Goal: Task Accomplishment & Management: Manage account settings

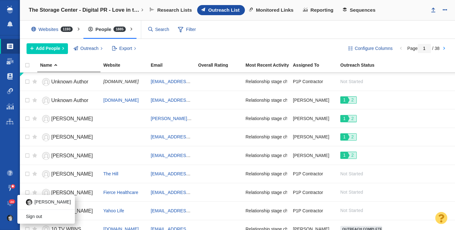
click at [9, 216] on img at bounding box center [10, 218] width 6 height 6
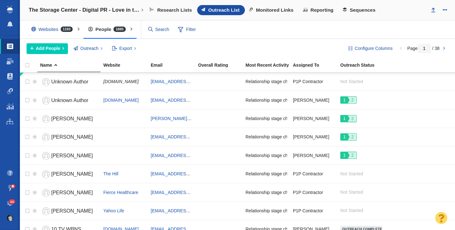
click at [11, 202] on span "24" at bounding box center [12, 201] width 7 height 5
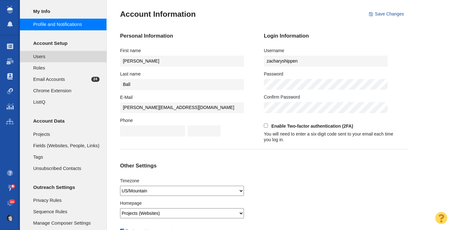
click at [53, 57] on span "Users" at bounding box center [66, 56] width 66 height 7
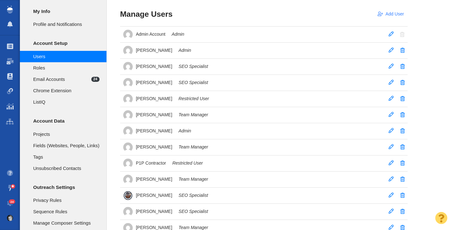
click at [389, 15] on link "Add User" at bounding box center [390, 14] width 33 height 11
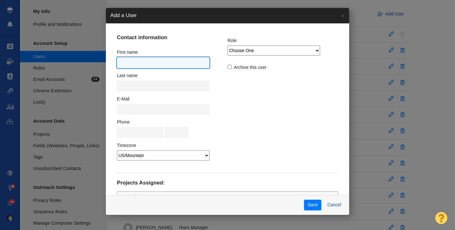
click at [133, 63] on input "text" at bounding box center [163, 62] width 93 height 11
type input "[PERSON_NAME]"
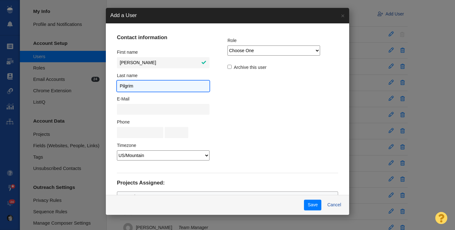
type input "Pilgrim"
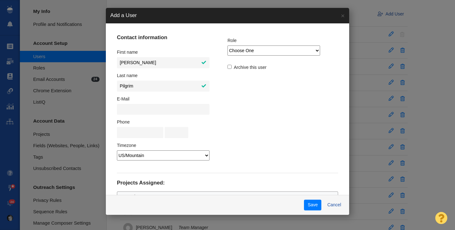
click at [229, 47] on select "Choose One Admin Team Manager SEO Specialist Restricted User ListIQ Collaborator" at bounding box center [273, 50] width 93 height 10
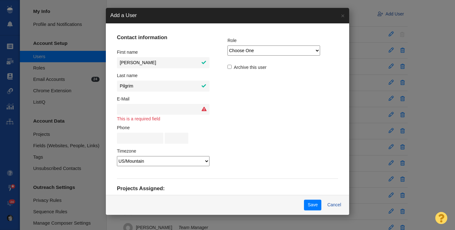
select select "2"
click at [227, 45] on select "Choose One Admin Team Manager SEO Specialist Restricted User ListIQ Collaborator" at bounding box center [273, 50] width 93 height 10
click at [257, 57] on div at bounding box center [227, 115] width 455 height 230
click at [260, 51] on select "Choose One Admin Team Manager SEO Specialist Restricted User ListIQ Collaborator" at bounding box center [273, 50] width 93 height 10
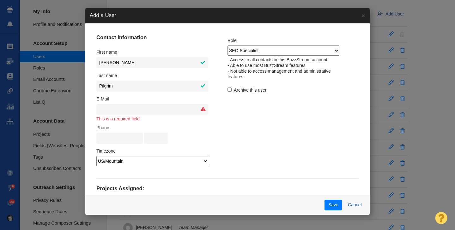
click at [227, 45] on select "Choose One Admin Team Manager SEO Specialist Restricted User ListIQ Collaborator" at bounding box center [283, 50] width 112 height 10
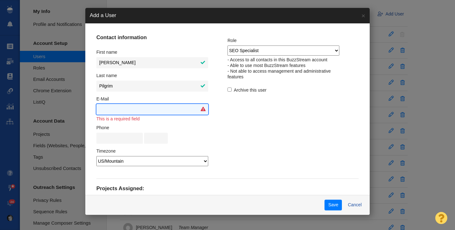
click at [172, 113] on input "text" at bounding box center [152, 109] width 112 height 11
paste input "[PERSON_NAME][EMAIL_ADDRESS][DOMAIN_NAME]"
type input "[PERSON_NAME][EMAIL_ADDRESS][DOMAIN_NAME]"
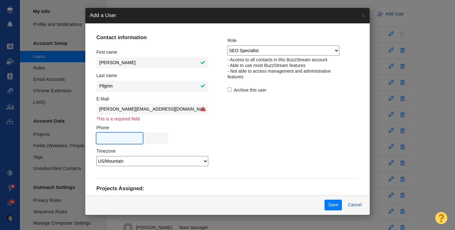
click at [143, 140] on input "text" at bounding box center [119, 138] width 46 height 11
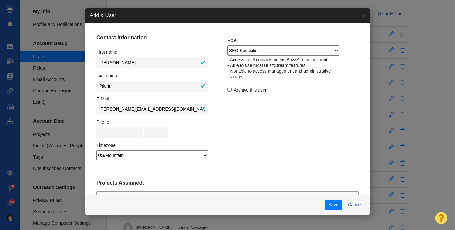
click at [186, 157] on select "[GEOGRAPHIC_DATA]/[GEOGRAPHIC_DATA] [GEOGRAPHIC_DATA]/[GEOGRAPHIC_DATA] [GEOGRA…" at bounding box center [152, 155] width 112 height 10
select select "3"
click at [117, 150] on select "[GEOGRAPHIC_DATA]/[GEOGRAPHIC_DATA] [GEOGRAPHIC_DATA]/[GEOGRAPHIC_DATA] [GEOGRA…" at bounding box center [152, 155] width 112 height 10
click at [324, 208] on button "Save" at bounding box center [332, 205] width 17 height 11
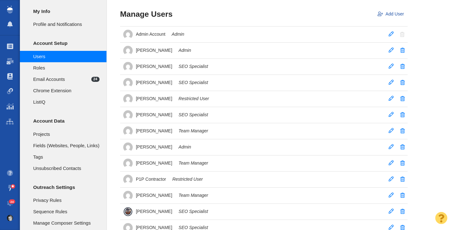
click at [170, 117] on td "[PERSON_NAME] SEO Specialist" at bounding box center [258, 115] width 277 height 16
click at [390, 111] on td "[PERSON_NAME] SEO Specialist" at bounding box center [258, 115] width 277 height 16
click at [391, 116] on span at bounding box center [390, 114] width 5 height 5
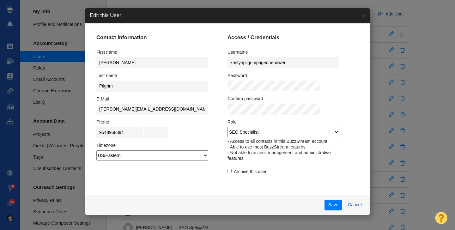
click at [273, 136] on select "Admin Team Manager SEO Specialist Restricted User ListIQ Collaborator" at bounding box center [283, 132] width 112 height 10
click at [227, 127] on select "Admin Team Manager SEO Specialist Restricted User ListIQ Collaborator" at bounding box center [283, 132] width 112 height 10
click at [274, 131] on select "Admin Team Manager SEO Specialist Restricted User ListIQ Collaborator" at bounding box center [283, 132] width 112 height 10
select select "0"
click at [227, 127] on select "Admin Team Manager SEO Specialist Restricted User ListIQ Collaborator" at bounding box center [283, 132] width 112 height 10
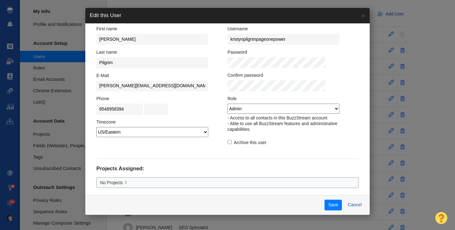
scroll to position [27, 0]
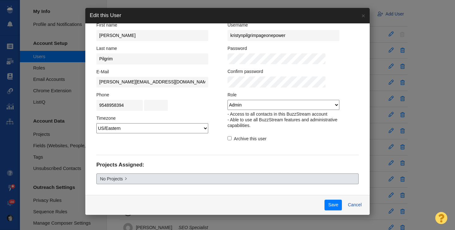
click at [305, 179] on link "No Projects" at bounding box center [227, 178] width 262 height 11
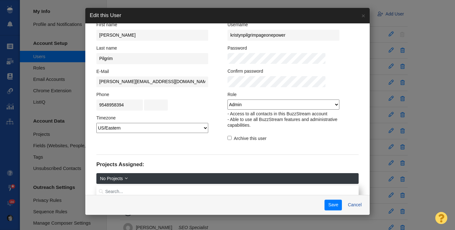
click at [312, 156] on fieldset "Projects Assigned: No Projects All Projects No Projects #Database Maintenance (…" at bounding box center [227, 225] width 262 height 143
click at [324, 207] on button "Save" at bounding box center [332, 205] width 17 height 11
